Goal: Use online tool/utility

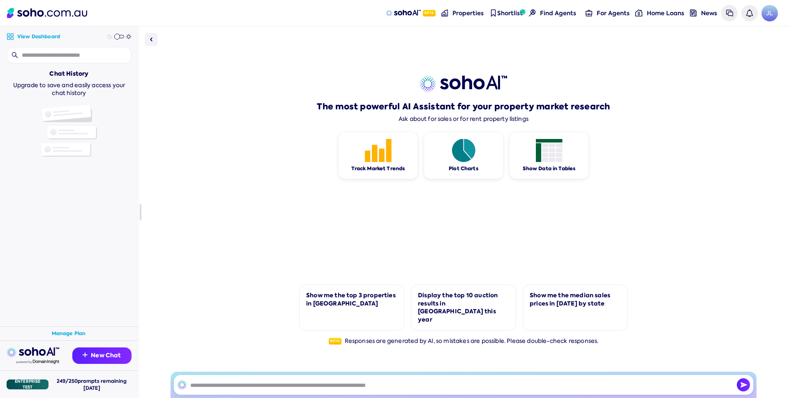
click at [160, 114] on div "The most powerful AI Assistant for your property market research Ask about for …" at bounding box center [463, 212] width 651 height 372
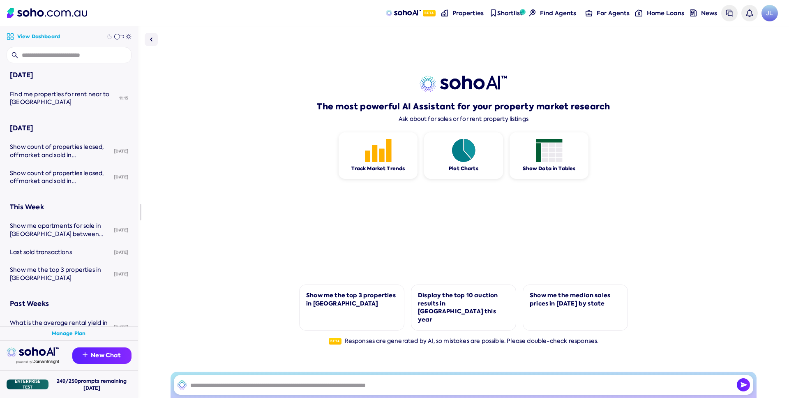
click at [175, 105] on div "The most powerful AI Assistant for your property market research Ask about for …" at bounding box center [463, 212] width 651 height 372
click at [120, 39] on span at bounding box center [117, 37] width 6 height 6
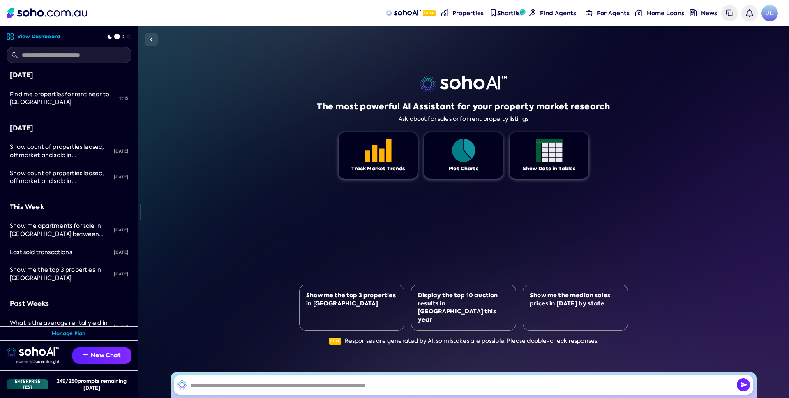
click at [187, 90] on div "The most powerful AI Assistant for your property market research Ask about for …" at bounding box center [463, 212] width 651 height 372
